Goal: Task Accomplishment & Management: Use online tool/utility

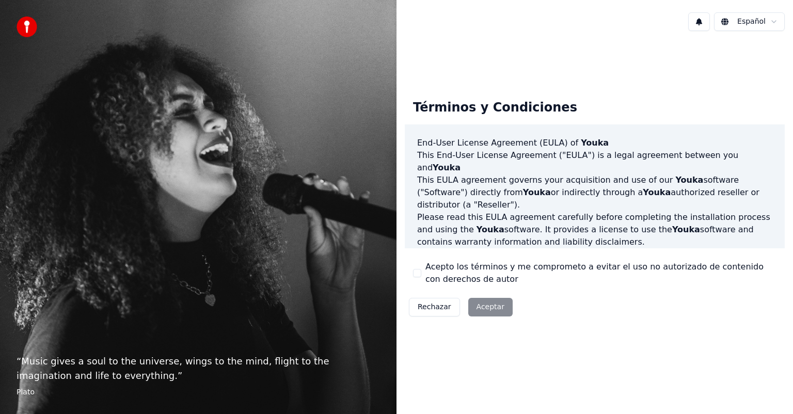
click at [480, 309] on div "Rechazar Aceptar" at bounding box center [461, 307] width 112 height 27
click at [419, 273] on button "Acepto los términos y me comprometo a evitar el uso no autorizado de contenido …" at bounding box center [417, 273] width 8 height 8
click at [469, 313] on button "Aceptar" at bounding box center [490, 307] width 44 height 19
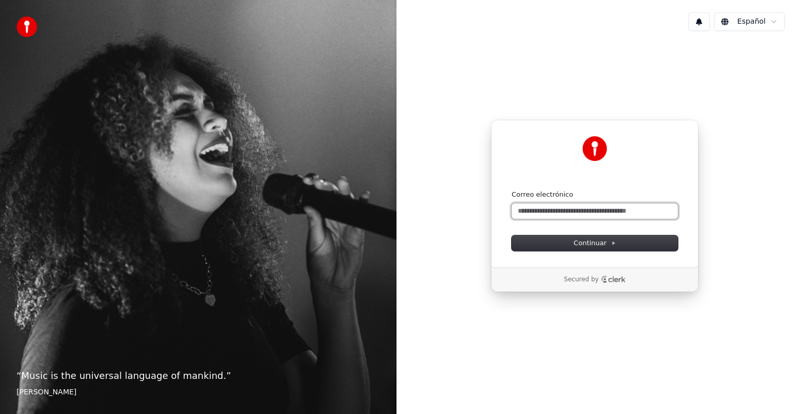
click at [518, 214] on input "Correo electrónico" at bounding box center [595, 210] width 166 height 15
click at [575, 212] on input "Correo electrónico" at bounding box center [595, 210] width 166 height 15
click at [576, 246] on span "Continuar" at bounding box center [595, 243] width 42 height 9
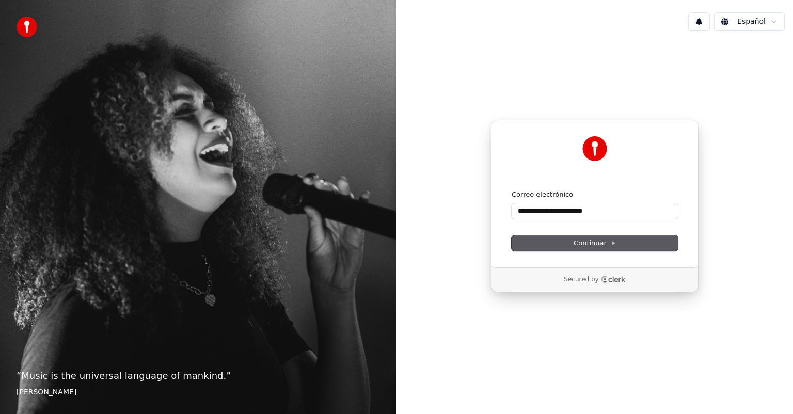
type input "**********"
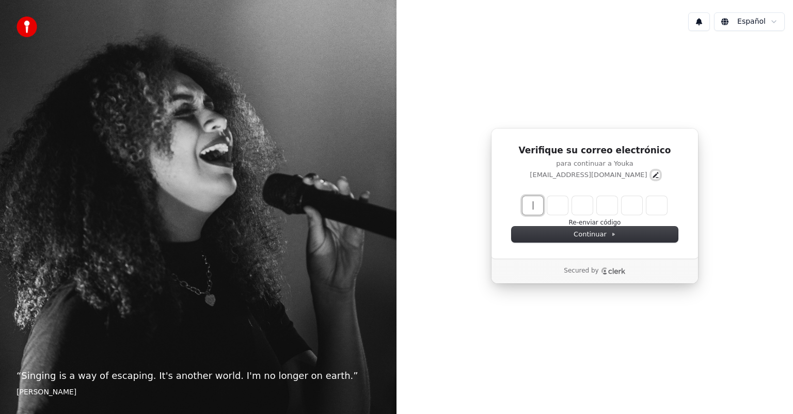
click at [653, 176] on icon "Edit" at bounding box center [656, 175] width 6 height 6
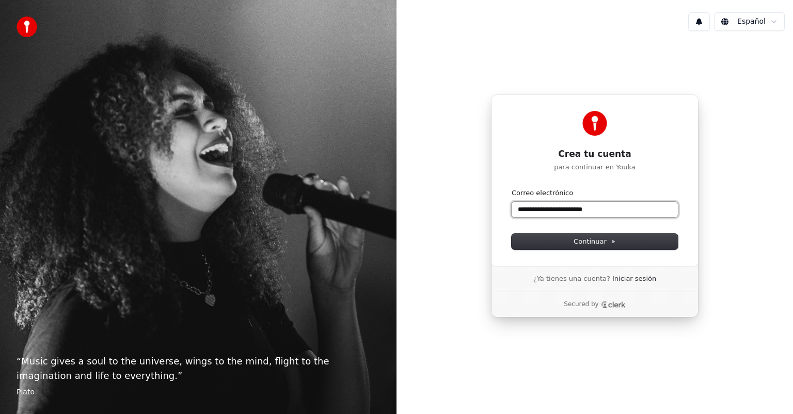
click at [546, 210] on input "**********" at bounding box center [595, 209] width 166 height 15
click at [549, 212] on input "**********" at bounding box center [595, 209] width 166 height 15
click at [590, 240] on span "Continuar" at bounding box center [595, 241] width 42 height 9
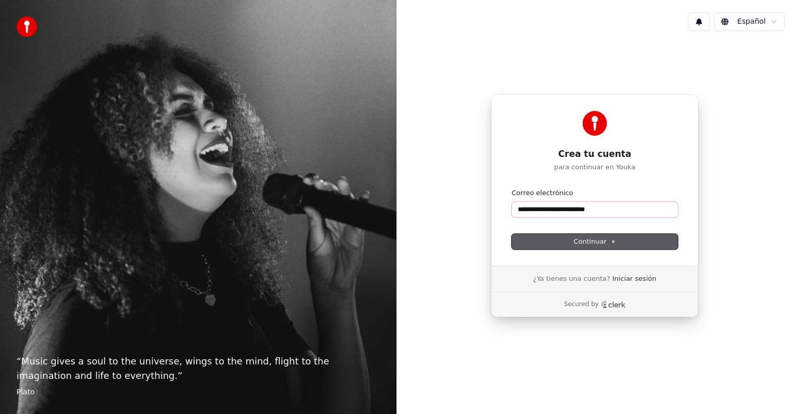
type input "**********"
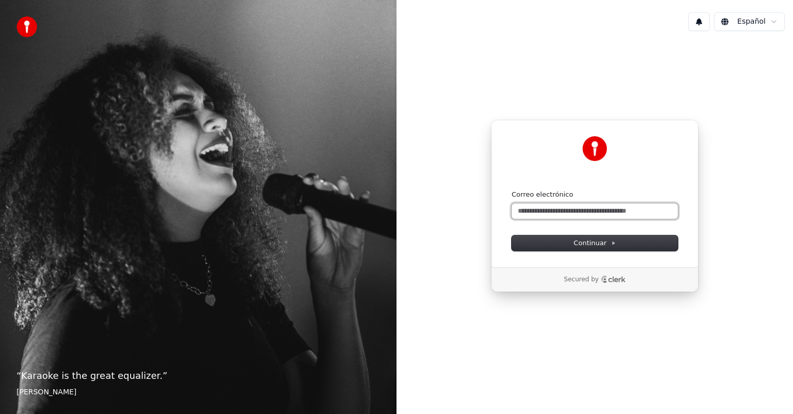
click at [570, 209] on input "Correo electrónico" at bounding box center [595, 210] width 166 height 15
click at [592, 241] on span "Continuar" at bounding box center [595, 243] width 42 height 9
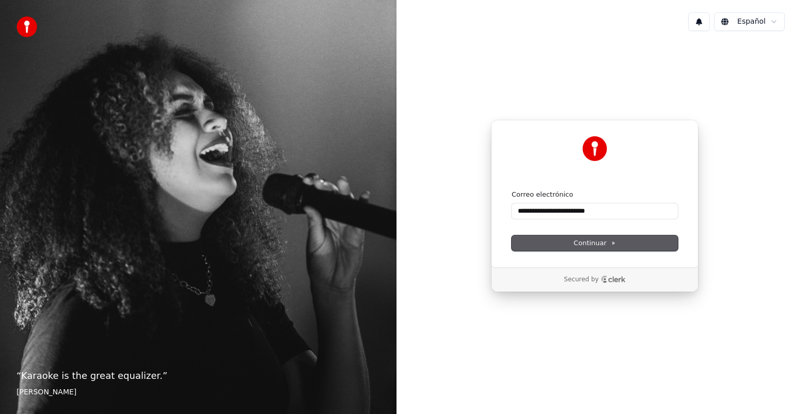
type input "**********"
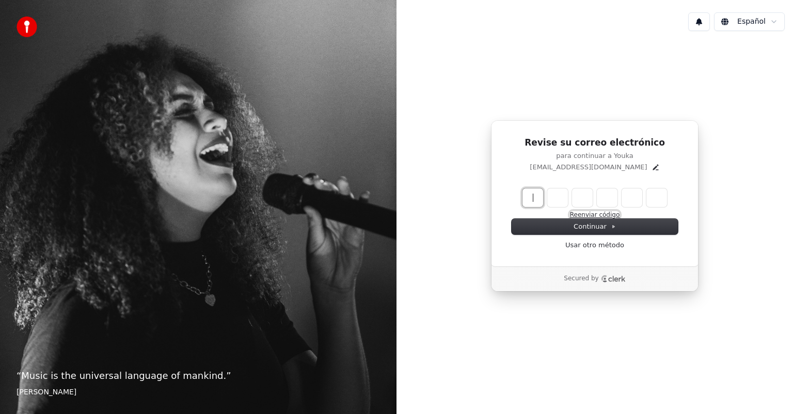
click at [588, 215] on button "Reenviar código" at bounding box center [595, 215] width 50 height 8
click at [534, 199] on input "Enter verification code" at bounding box center [605, 197] width 165 height 19
type input "******"
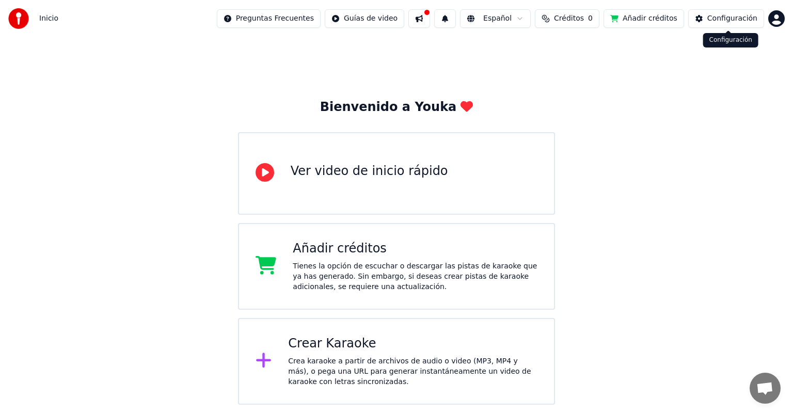
click at [711, 21] on button "Configuración" at bounding box center [726, 18] width 76 height 19
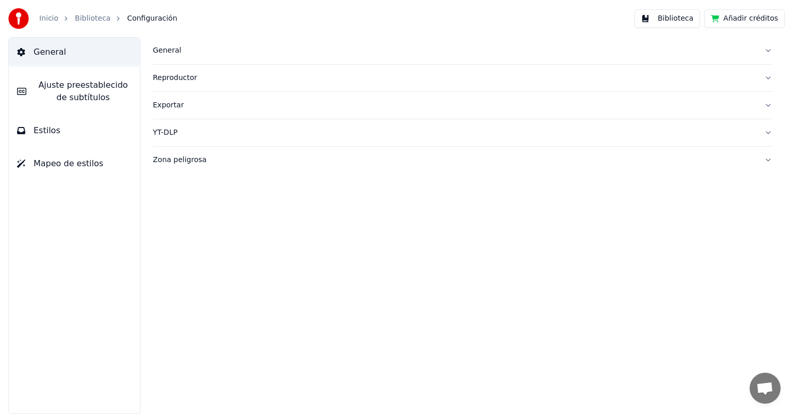
click at [89, 19] on link "Biblioteca" at bounding box center [93, 18] width 36 height 10
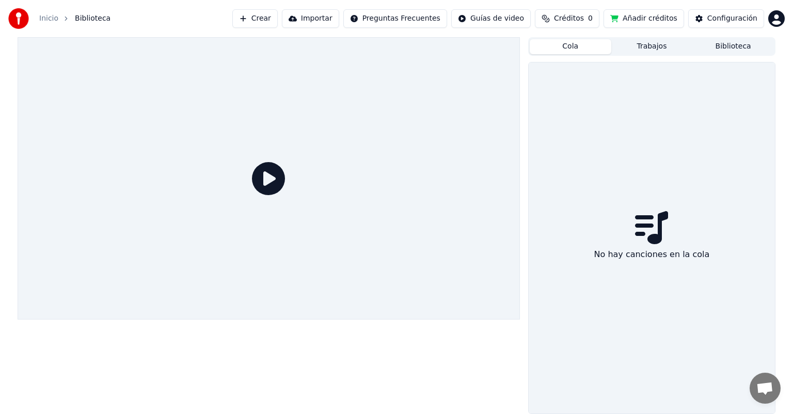
click at [574, 48] on button "Cola" at bounding box center [571, 46] width 82 height 15
click at [655, 48] on button "Trabajos" at bounding box center [652, 46] width 82 height 15
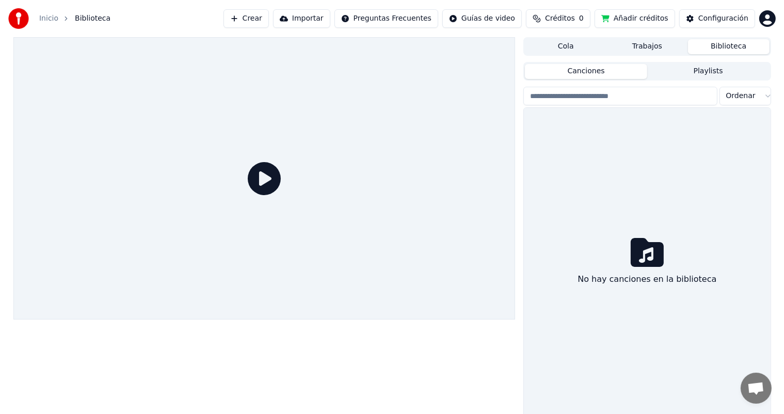
click at [726, 44] on button "Biblioteca" at bounding box center [729, 46] width 82 height 15
click at [569, 22] on span "Créditos" at bounding box center [560, 18] width 30 height 10
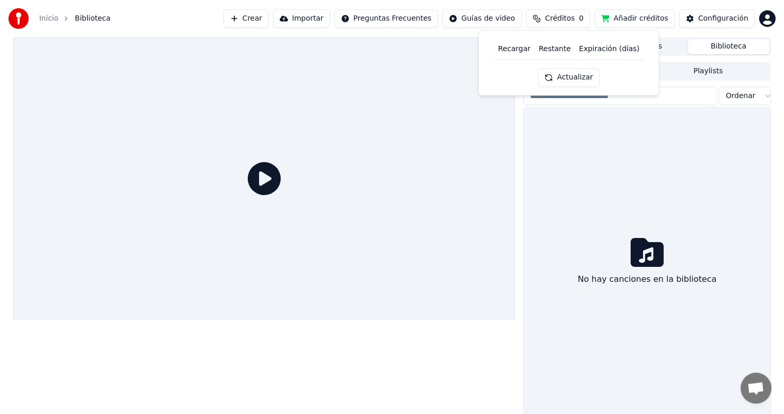
click at [569, 22] on span "Créditos" at bounding box center [560, 18] width 30 height 10
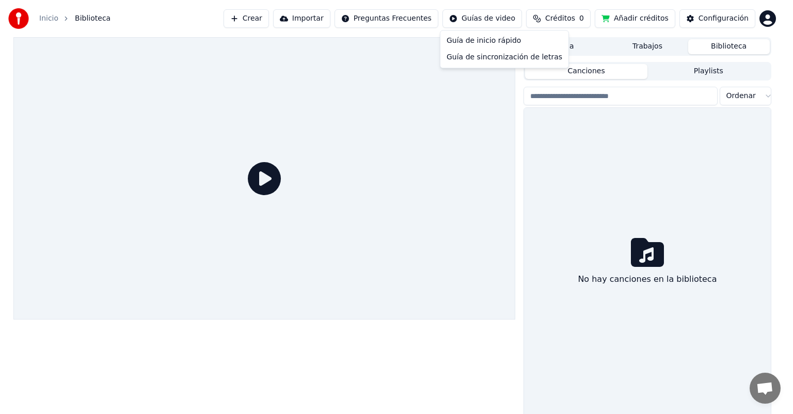
click at [505, 24] on html "Inicio Biblioteca Crear Importar Preguntas Frecuentes Guías de video Créditos 0…" at bounding box center [396, 207] width 793 height 414
click at [407, 23] on html "Inicio Biblioteca Crear Importar Preguntas Frecuentes Guías de video Créditos 0…" at bounding box center [396, 207] width 793 height 414
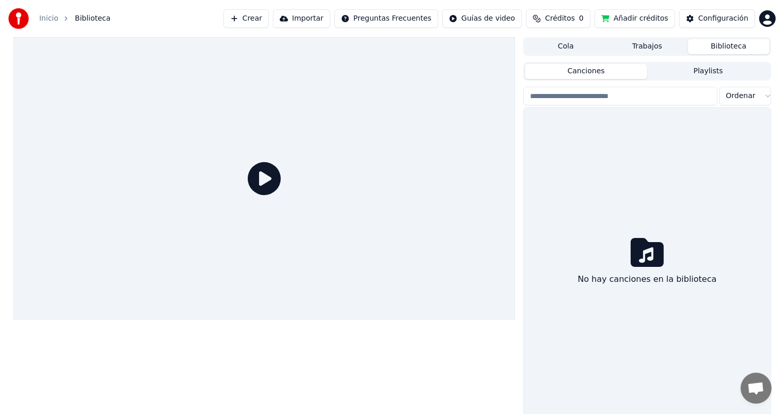
click at [317, 19] on button "Importar" at bounding box center [301, 18] width 57 height 19
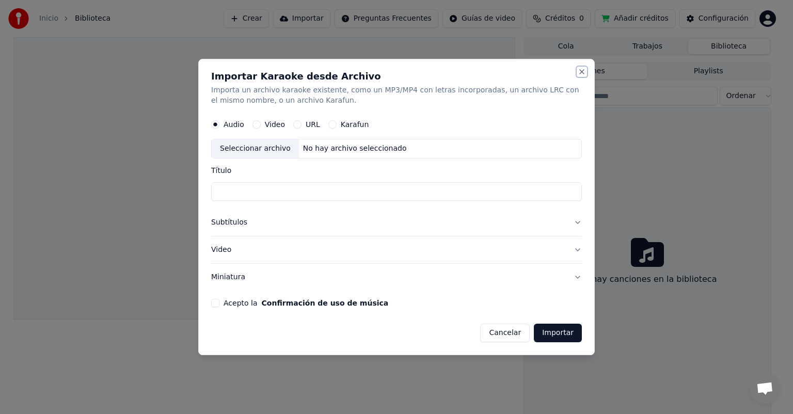
click at [583, 73] on button "Close" at bounding box center [582, 72] width 8 height 8
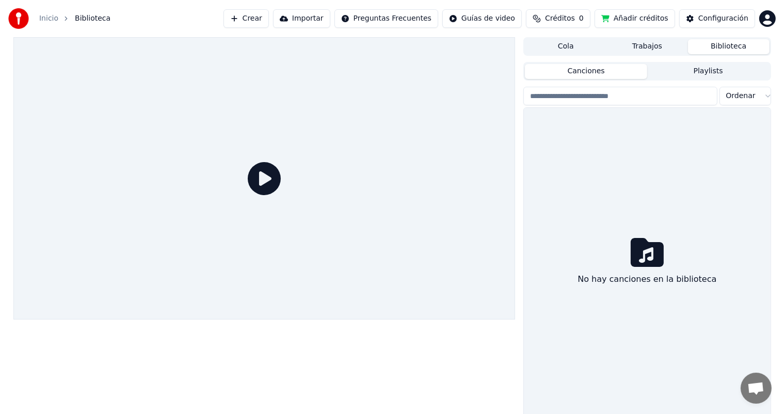
click at [330, 22] on button "Importar" at bounding box center [301, 18] width 57 height 19
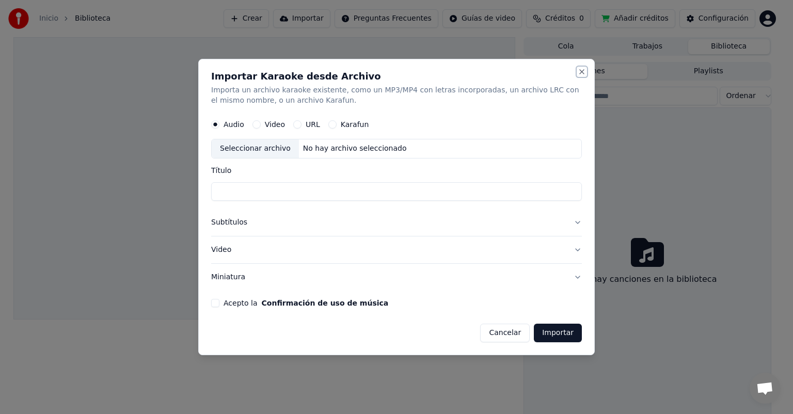
click at [584, 73] on button "Close" at bounding box center [582, 72] width 8 height 8
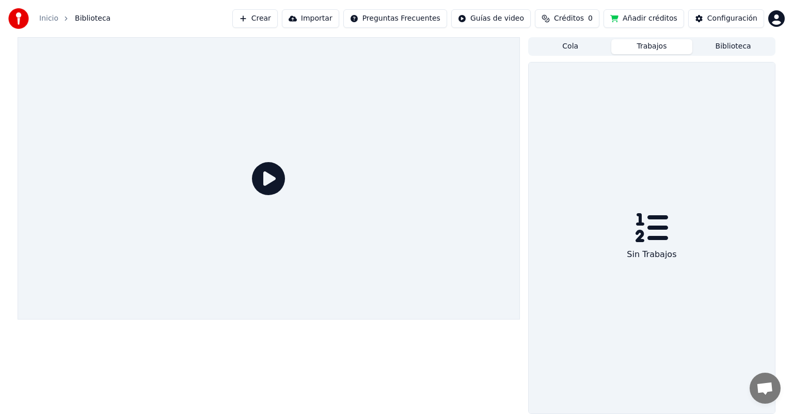
click at [640, 47] on button "Trabajos" at bounding box center [652, 46] width 82 height 15
click at [585, 43] on button "Cola" at bounding box center [571, 46] width 82 height 15
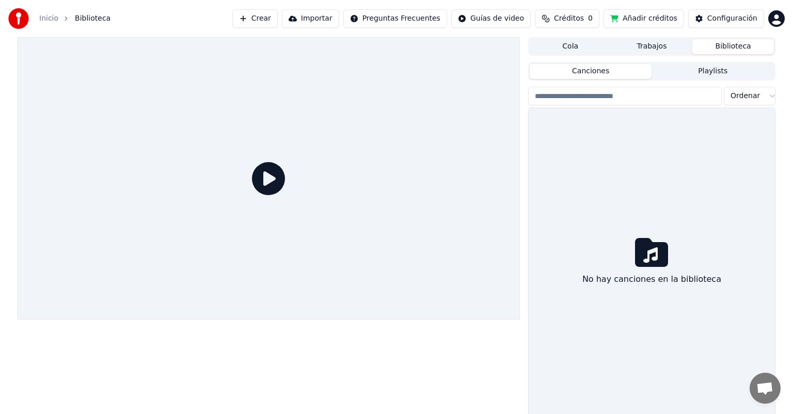
click at [721, 41] on button "Biblioteca" at bounding box center [733, 46] width 82 height 15
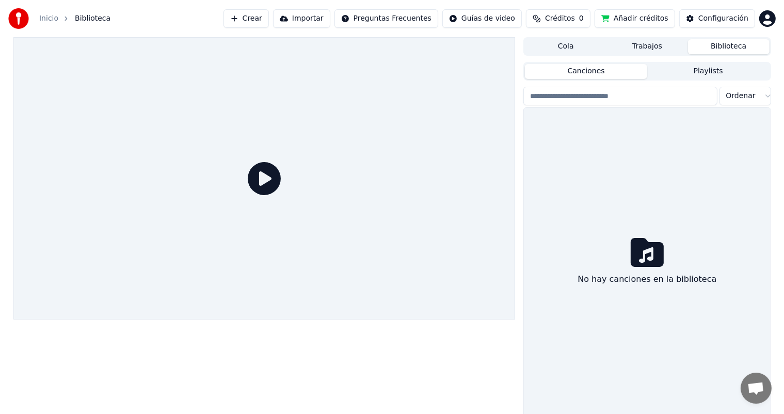
click at [330, 20] on button "Importar" at bounding box center [301, 18] width 57 height 19
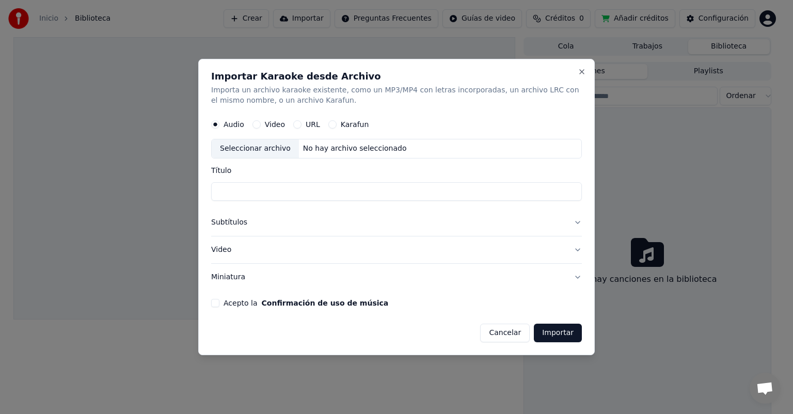
click at [263, 153] on div "Seleccionar archivo" at bounding box center [255, 148] width 87 height 19
click at [295, 125] on button "URL" at bounding box center [297, 124] width 8 height 8
click at [293, 151] on input "text" at bounding box center [396, 148] width 371 height 21
drag, startPoint x: 293, startPoint y: 151, endPoint x: 291, endPoint y: 156, distance: 5.9
click at [292, 150] on input "text" at bounding box center [396, 148] width 371 height 21
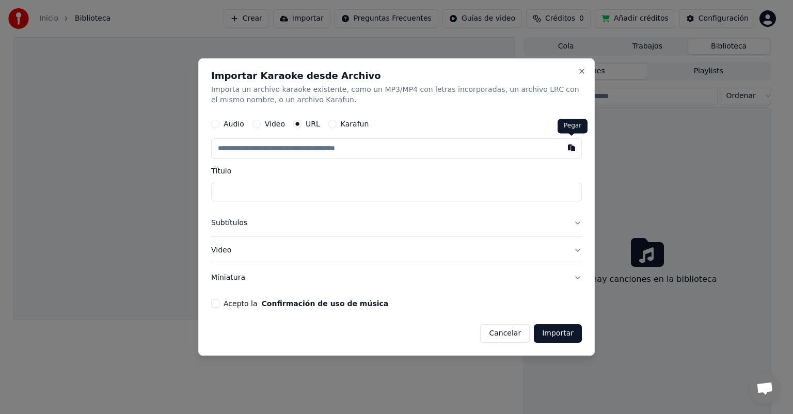
click at [574, 149] on button "button" at bounding box center [571, 147] width 21 height 19
type input "**********"
click at [248, 192] on input "**********" at bounding box center [396, 192] width 371 height 19
click at [562, 333] on button "Importar" at bounding box center [558, 333] width 48 height 19
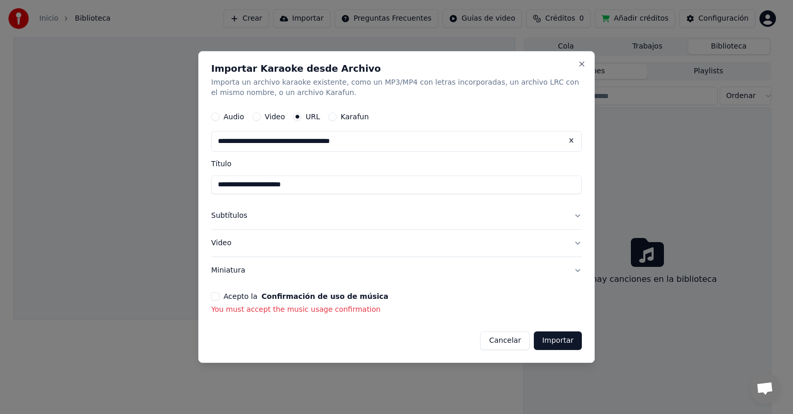
click at [217, 295] on button "Acepto la Confirmación de uso de música" at bounding box center [215, 296] width 8 height 8
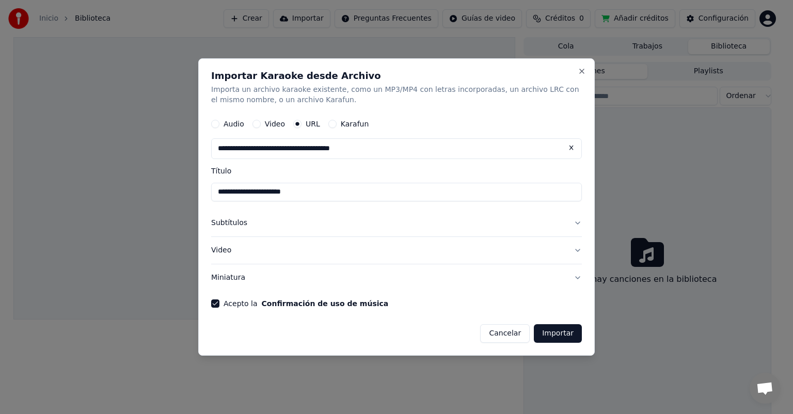
click at [554, 335] on button "Importar" at bounding box center [558, 333] width 48 height 19
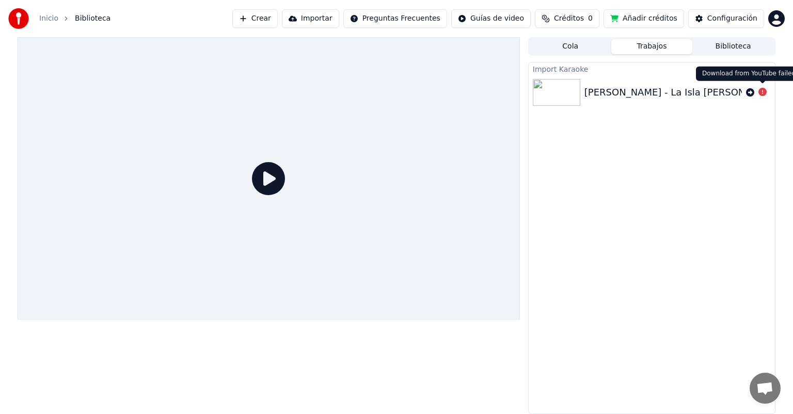
click at [765, 93] on icon at bounding box center [763, 92] width 8 height 8
click at [626, 92] on div "Madonna - La Isla Bonita" at bounding box center [683, 92] width 196 height 14
click at [636, 90] on div "Madonna - La Isla Bonita" at bounding box center [683, 92] width 196 height 14
click at [584, 19] on span "Créditos" at bounding box center [569, 18] width 30 height 10
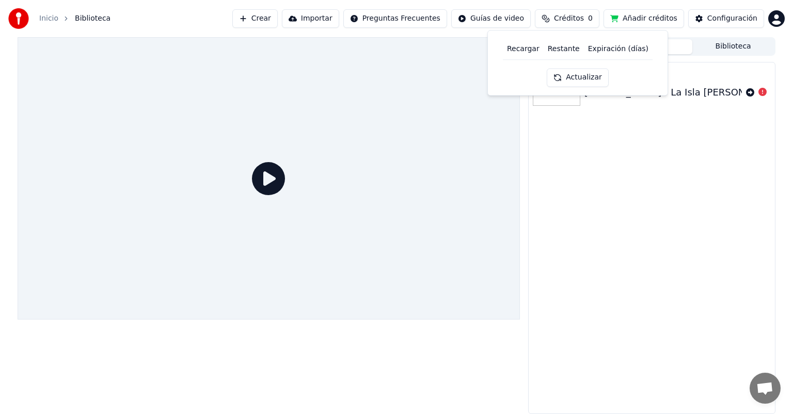
click at [588, 79] on button "Actualizar" at bounding box center [577, 77] width 61 height 19
click at [534, 50] on th "Recargar" at bounding box center [523, 49] width 41 height 21
click at [557, 49] on th "Restante" at bounding box center [564, 49] width 40 height 21
click at [607, 128] on div "Import Karaoke Madonna - La Isla Bonita" at bounding box center [651, 238] width 247 height 352
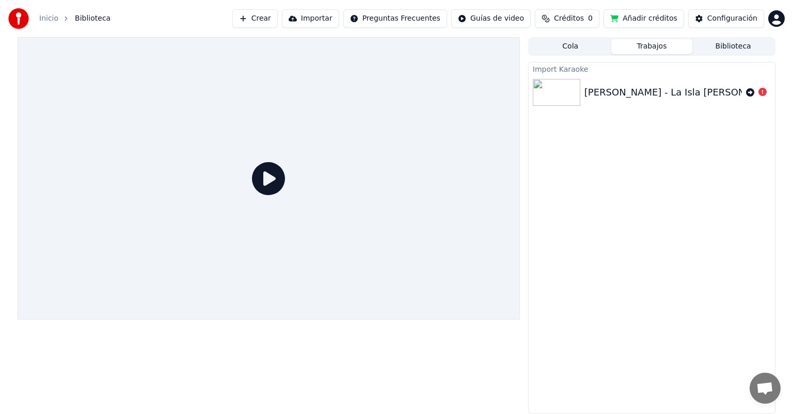
click at [663, 95] on div "Madonna - La Isla Bonita" at bounding box center [683, 92] width 196 height 14
click at [750, 94] on icon at bounding box center [750, 92] width 8 height 8
click at [339, 21] on button "Importar" at bounding box center [310, 18] width 57 height 19
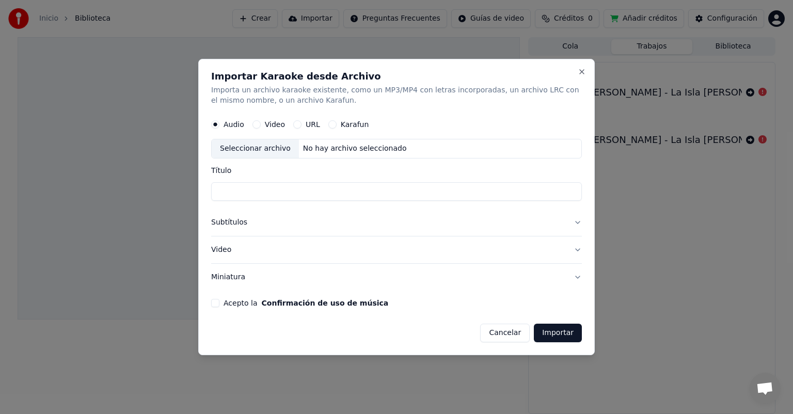
click at [297, 125] on button "URL" at bounding box center [297, 124] width 8 height 8
click at [288, 149] on input "text" at bounding box center [396, 148] width 371 height 21
click at [570, 149] on button "button" at bounding box center [571, 147] width 21 height 19
type input "**********"
click at [389, 187] on input "Título" at bounding box center [396, 192] width 371 height 19
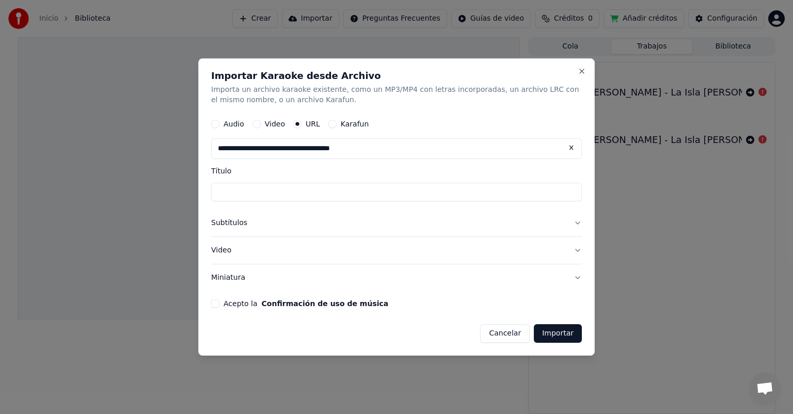
type input "**********"
click at [560, 336] on button "Importar" at bounding box center [558, 333] width 48 height 19
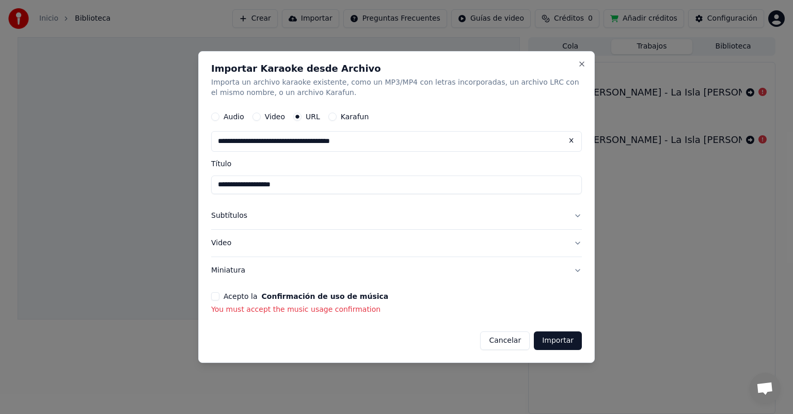
click at [215, 295] on button "Acepto la Confirmación de uso de música" at bounding box center [215, 296] width 8 height 8
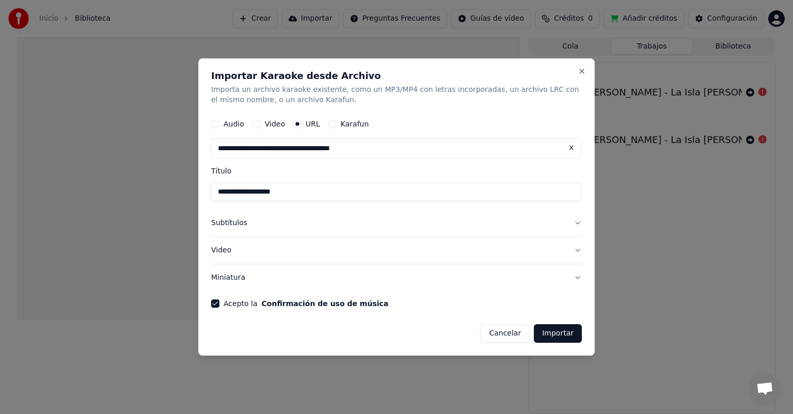
click at [566, 334] on button "Importar" at bounding box center [558, 333] width 48 height 19
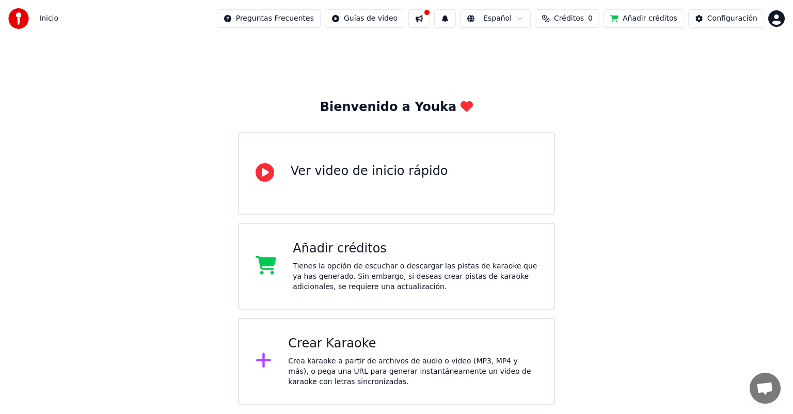
click at [373, 366] on div "Crea karaoke a partir de archivos de audio o video (MP3, MP4 y más), o pega una…" at bounding box center [412, 371] width 249 height 31
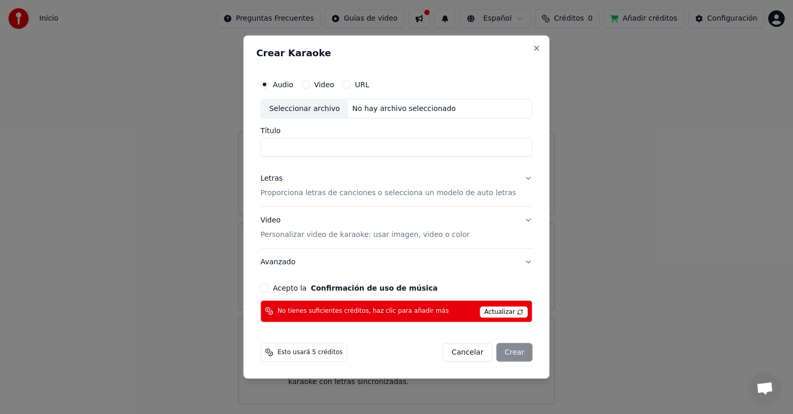
click at [269, 288] on button "Acepto la Confirmación de uso de música" at bounding box center [264, 287] width 8 height 8
click at [468, 355] on button "Cancelar" at bounding box center [468, 352] width 50 height 19
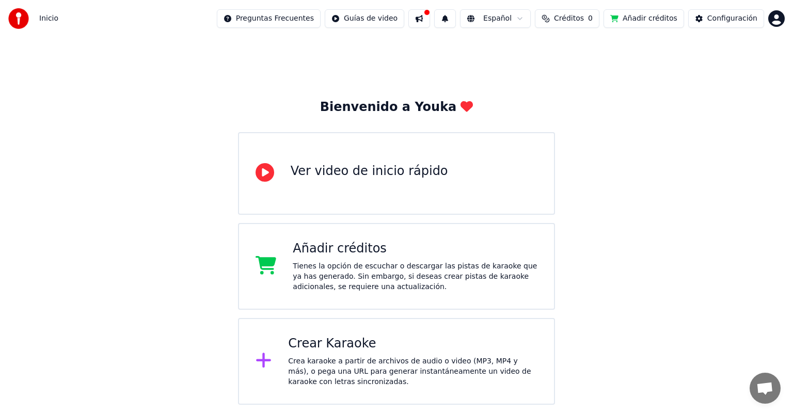
click at [581, 25] on button "Créditos 0" at bounding box center [567, 18] width 65 height 19
drag, startPoint x: 636, startPoint y: 149, endPoint x: 630, endPoint y: 70, distance: 78.7
click at [636, 148] on div "Bienvenido a Youka Ver video de inicio rápido Añadir créditos Tienes la opción …" at bounding box center [396, 221] width 793 height 368
click at [505, 23] on html "Inicio Preguntas Frecuentes Guías de video Español Créditos 0 Añadir créditos C…" at bounding box center [396, 202] width 793 height 405
click at [442, 56] on html "Inicio Preguntas Frecuentes Guías de video Español Créditos 0 Añadir créditos C…" at bounding box center [396, 202] width 793 height 405
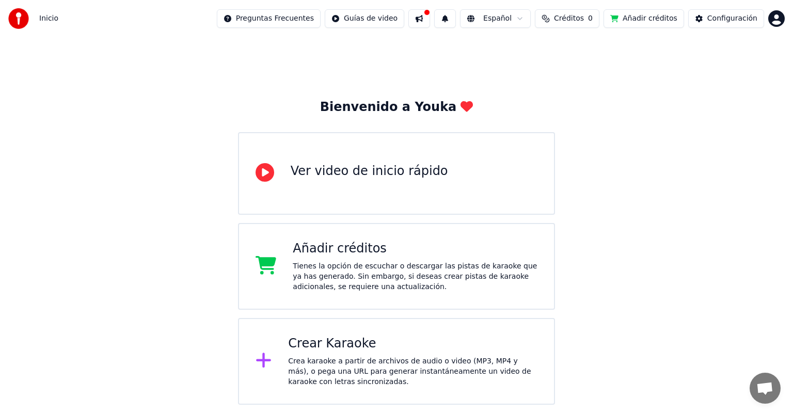
click at [394, 21] on html "Inicio Preguntas Frecuentes Guías de video Español Créditos 0 Añadir créditos C…" at bounding box center [396, 202] width 793 height 405
click at [312, 21] on html "Inicio Preguntas Frecuentes Guías de video Español Créditos 0 Añadir créditos C…" at bounding box center [396, 202] width 793 height 405
click at [312, 20] on html "Inicio Preguntas Frecuentes Guías de video Español Créditos 0 Añadir créditos C…" at bounding box center [396, 202] width 793 height 405
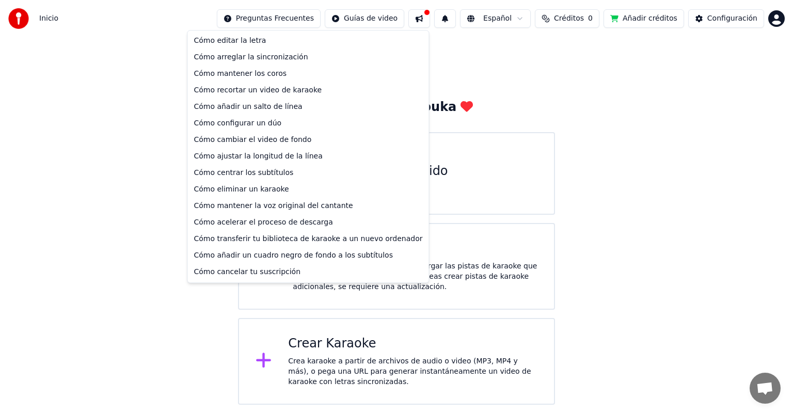
click at [581, 24] on html "Inicio Preguntas Frecuentes Guías de video Español Créditos 0 Añadir créditos C…" at bounding box center [396, 202] width 793 height 405
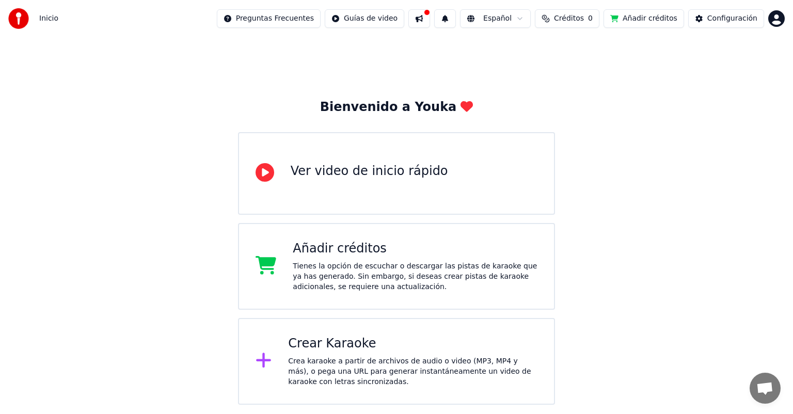
click at [507, 22] on html "Inicio Preguntas Frecuentes Guías de video Español Créditos 0 Añadir créditos C…" at bounding box center [396, 202] width 793 height 405
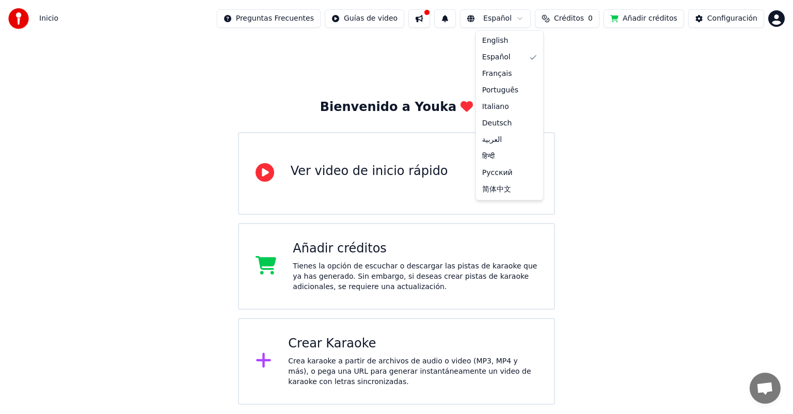
click at [634, 110] on html "Inicio Preguntas Frecuentes Guías de video Español Créditos 0 Añadir créditos C…" at bounding box center [396, 202] width 793 height 405
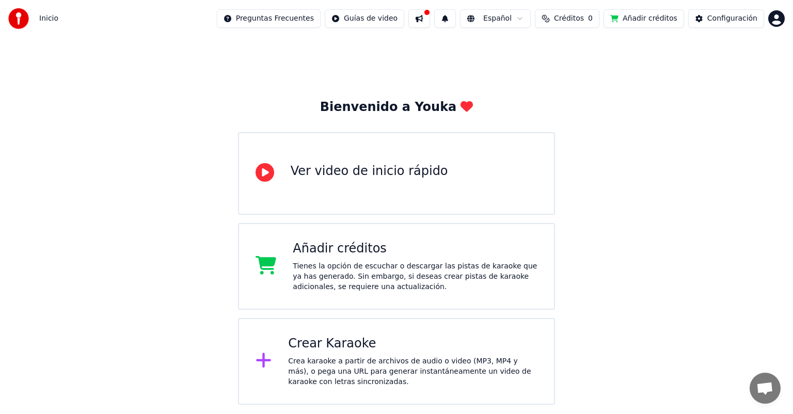
click at [631, 16] on button "Añadir créditos" at bounding box center [644, 18] width 81 height 19
